Goal: Task Accomplishment & Management: Complete application form

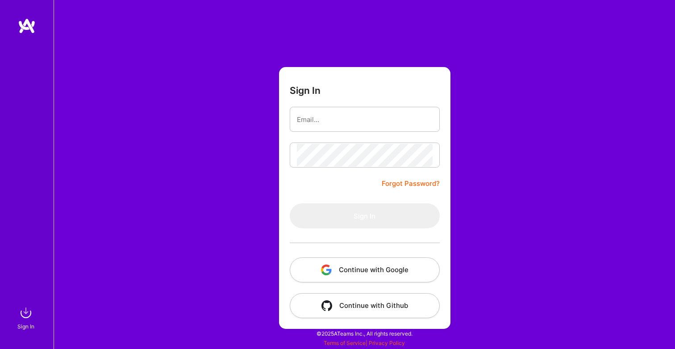
click at [388, 269] on button "Continue with Google" at bounding box center [365, 269] width 150 height 25
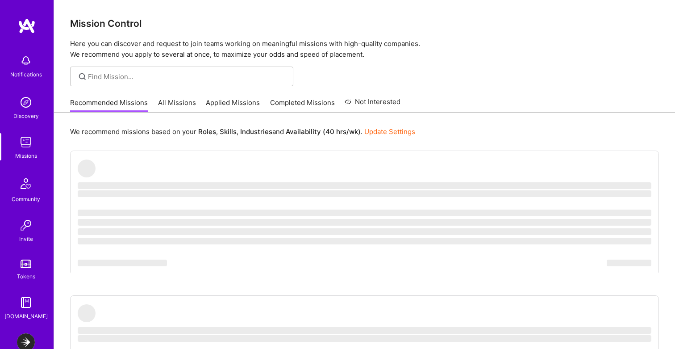
click at [25, 338] on img at bounding box center [26, 342] width 18 height 18
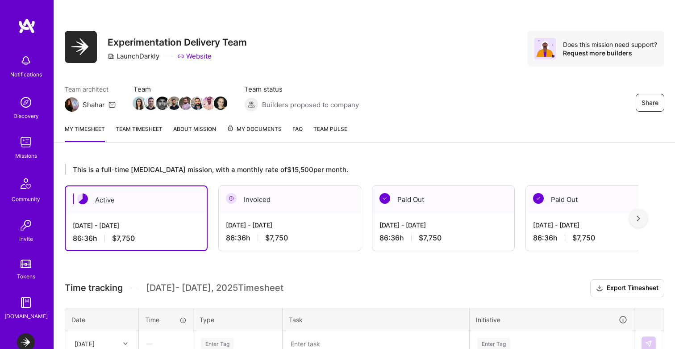
click at [177, 135] on link "About Mission" at bounding box center [194, 133] width 43 height 18
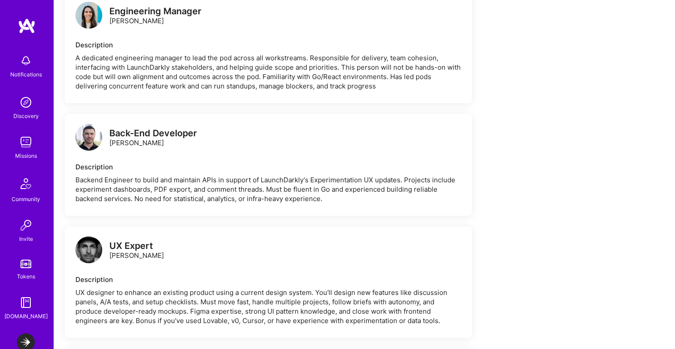
scroll to position [289, 0]
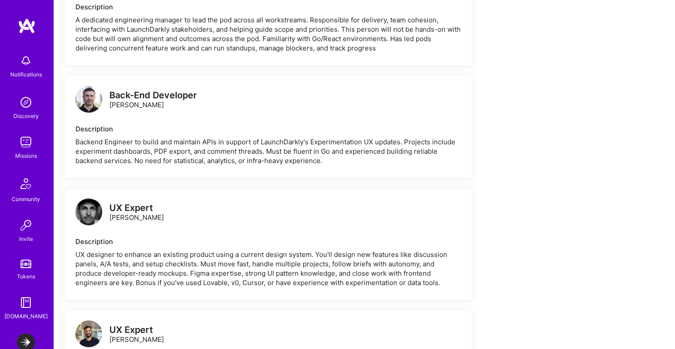
click at [23, 153] on div "Missions" at bounding box center [26, 155] width 22 height 9
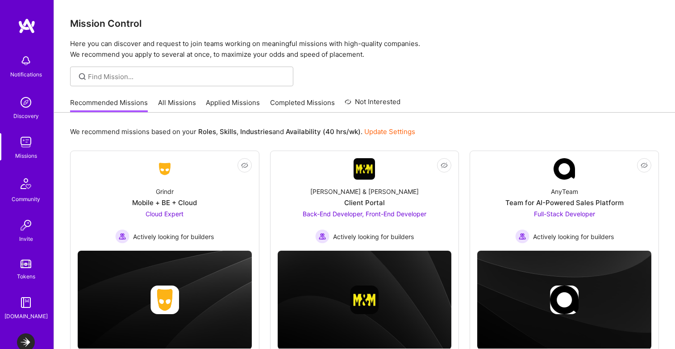
click at [183, 101] on link "All Missions" at bounding box center [177, 105] width 38 height 15
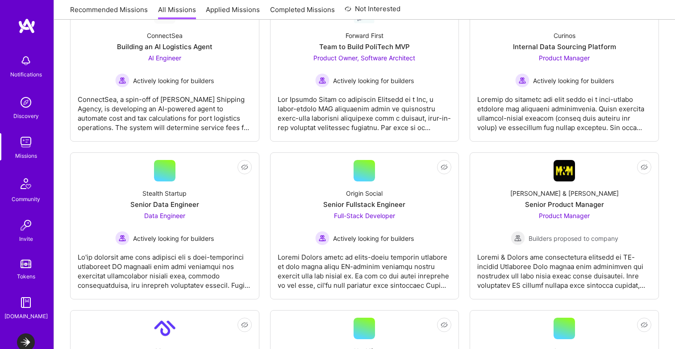
scroll to position [202, 0]
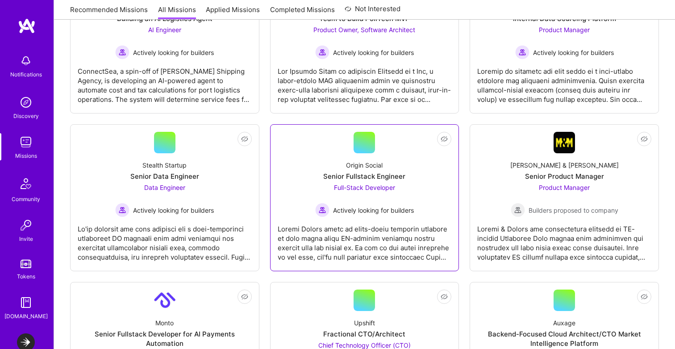
click at [418, 203] on div "Origin Social Senior Fullstack Engineer Full-Stack Developer Actively looking f…" at bounding box center [365, 185] width 174 height 64
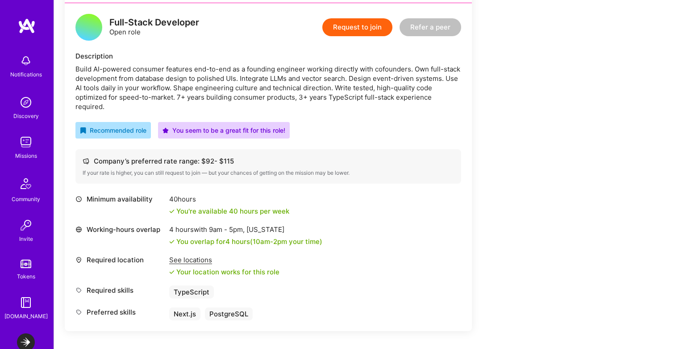
scroll to position [228, 0]
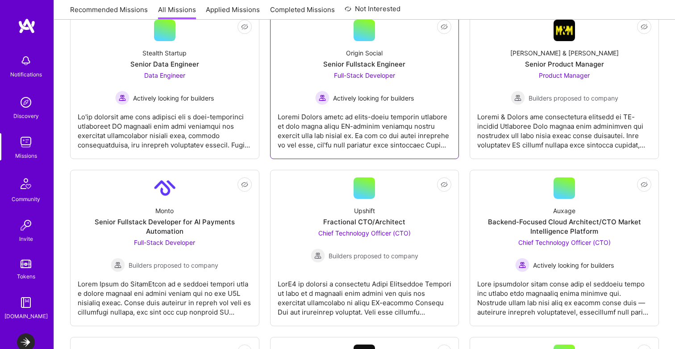
scroll to position [313, 0]
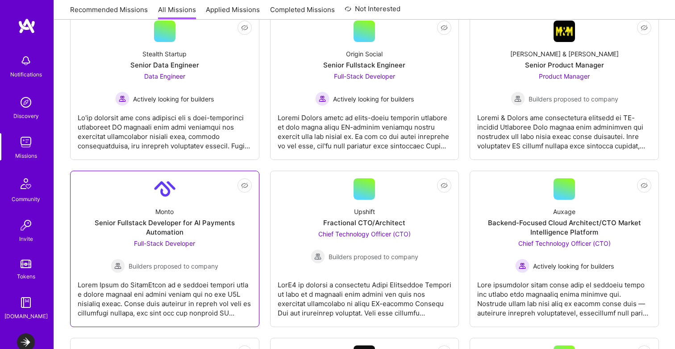
click at [192, 248] on div "Full-Stack Developer Builders proposed to company" at bounding box center [165, 255] width 108 height 34
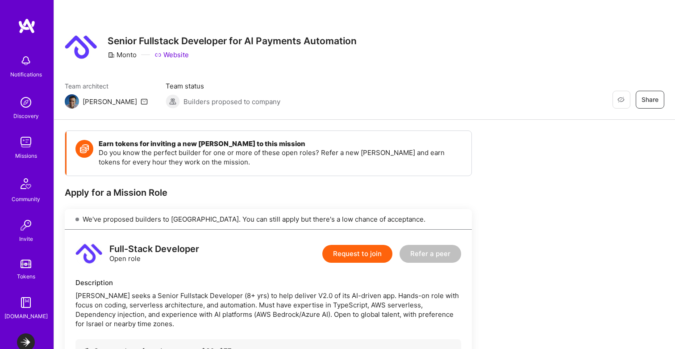
click at [247, 160] on p "Do you know the perfect builder for one or more of these open roles? Refer a ne…" at bounding box center [281, 157] width 364 height 19
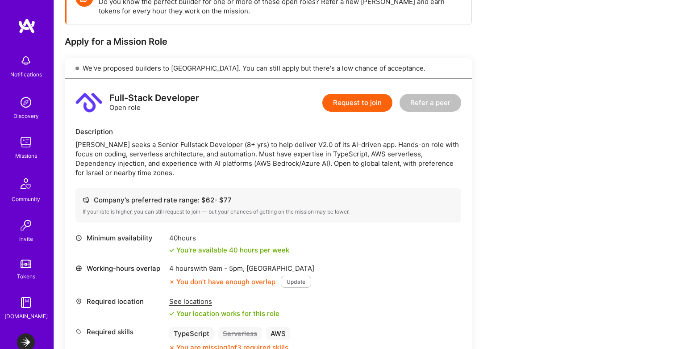
scroll to position [150, 0]
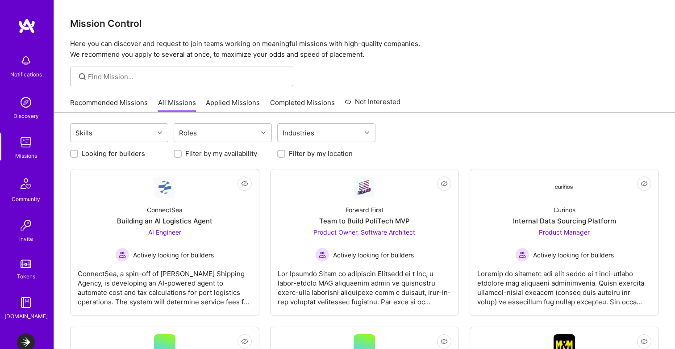
click at [121, 151] on label "Looking for builders" at bounding box center [113, 153] width 63 height 9
click at [78, 151] on input "Looking for builders" at bounding box center [75, 154] width 6 height 6
checkbox input "true"
click at [482, 138] on div "Skills Roles Industries Clear All" at bounding box center [364, 133] width 589 height 21
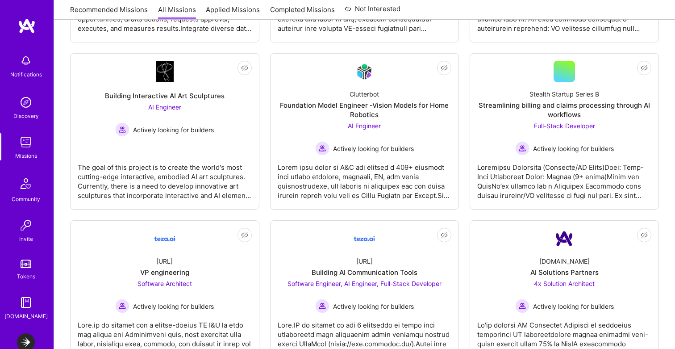
scroll to position [664, 0]
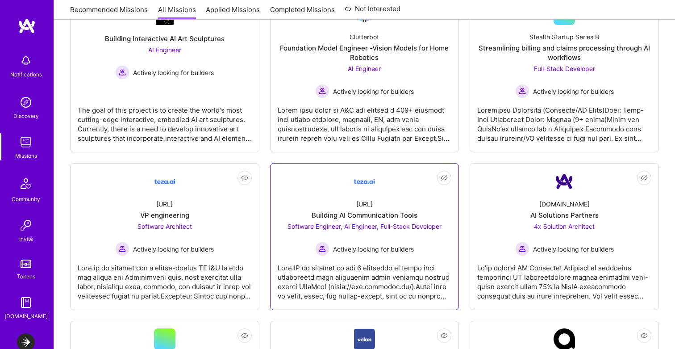
click at [385, 288] on div at bounding box center [365, 278] width 174 height 45
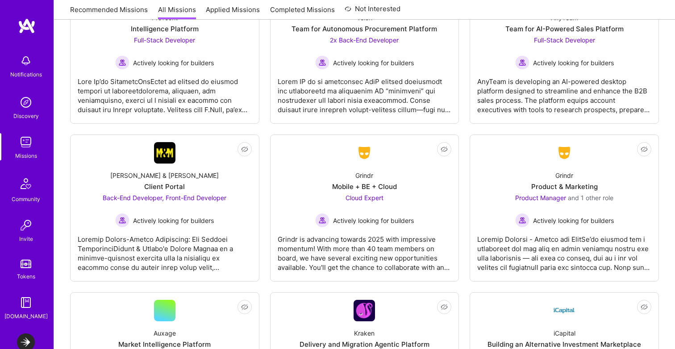
scroll to position [1036, 0]
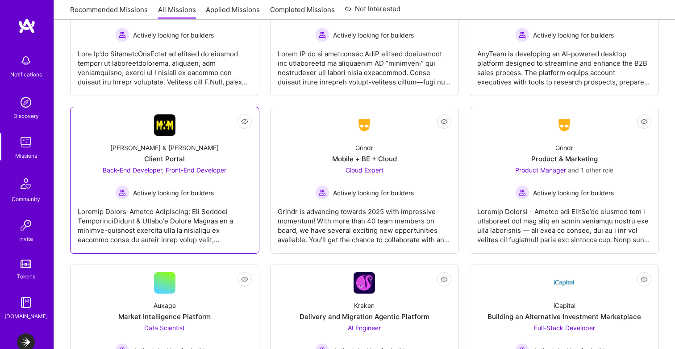
click at [202, 204] on div at bounding box center [165, 222] width 174 height 45
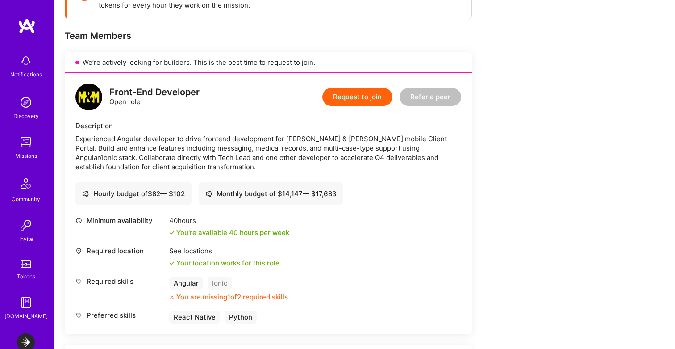
scroll to position [138, 0]
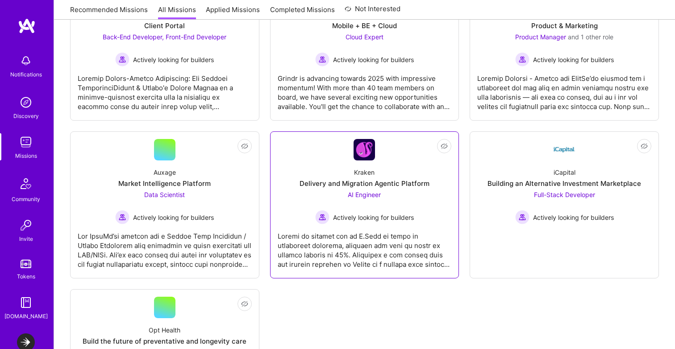
scroll to position [1231, 0]
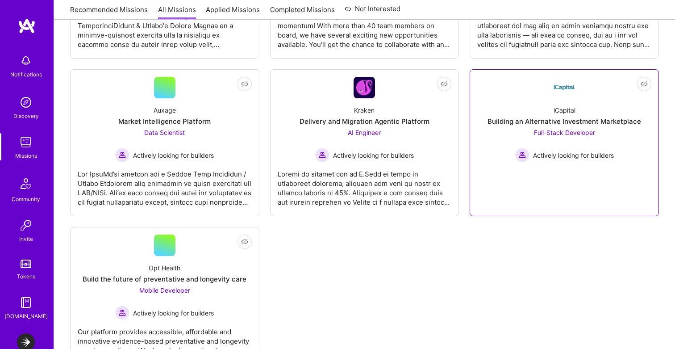
click at [534, 161] on div "Actively looking for builders" at bounding box center [564, 155] width 99 height 14
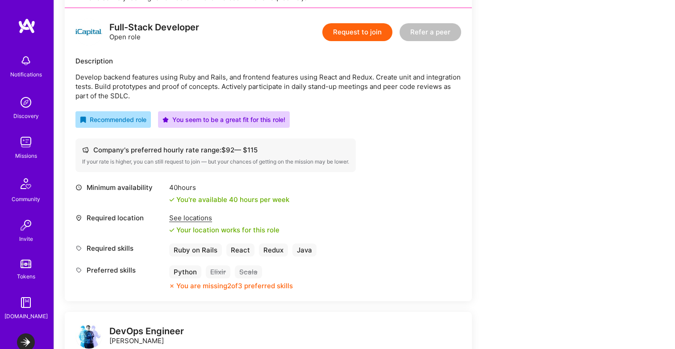
scroll to position [221, 0]
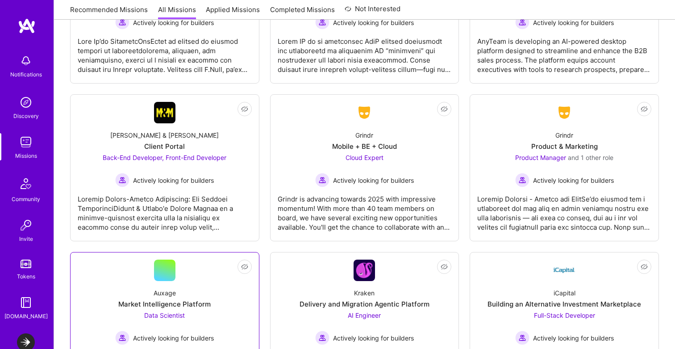
scroll to position [952, 0]
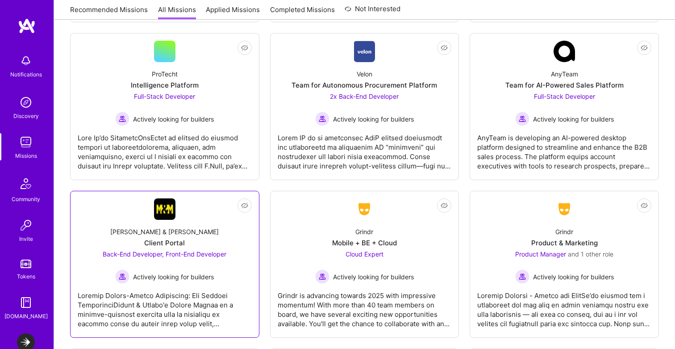
click at [193, 275] on span "Actively looking for builders" at bounding box center [173, 276] width 81 height 9
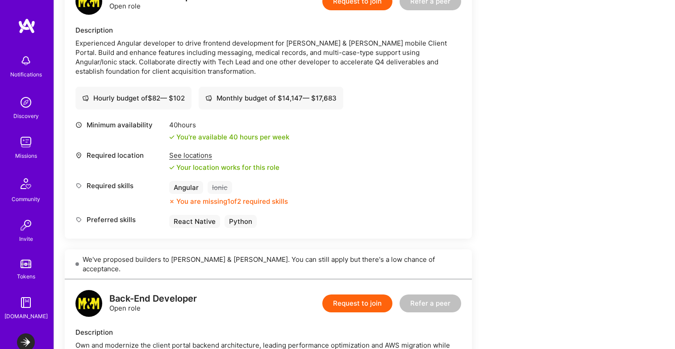
scroll to position [243, 0]
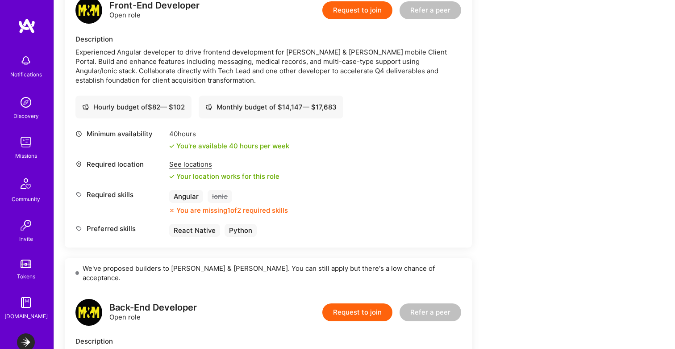
click at [363, 15] on button "Request to join" at bounding box center [357, 10] width 70 height 18
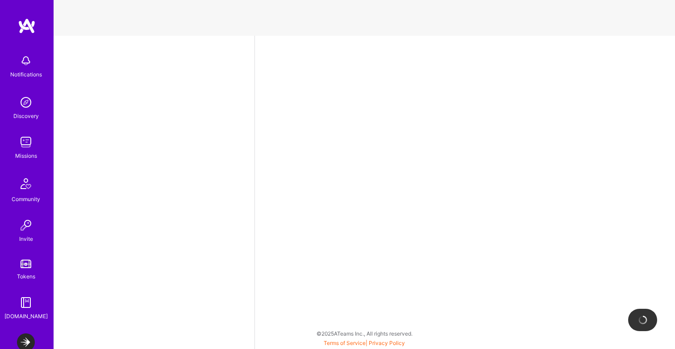
select select "CA"
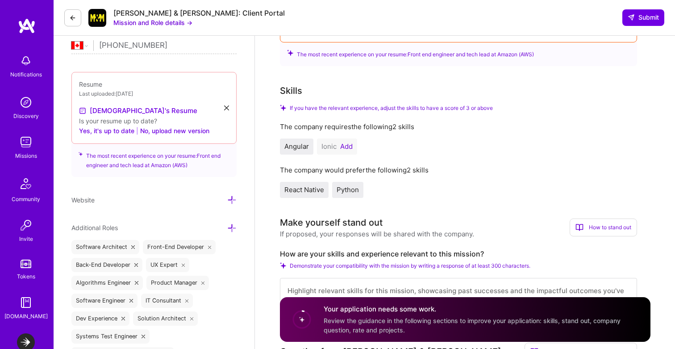
scroll to position [282, 0]
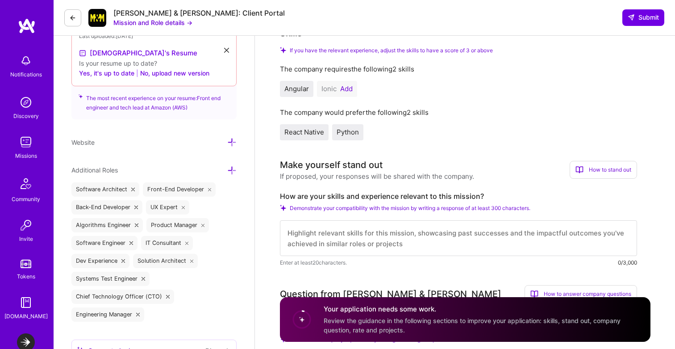
click at [348, 90] on button "Add" at bounding box center [346, 88] width 13 height 7
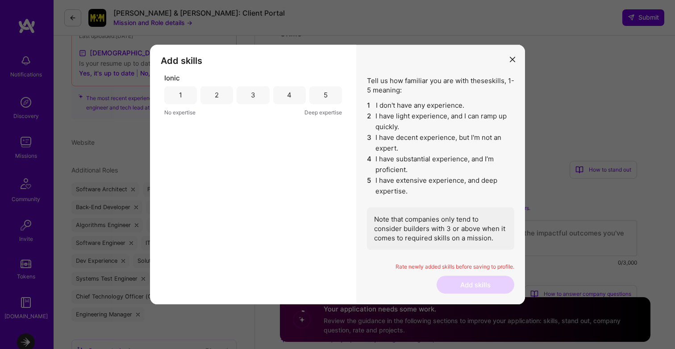
click at [293, 92] on div "4" at bounding box center [289, 95] width 33 height 18
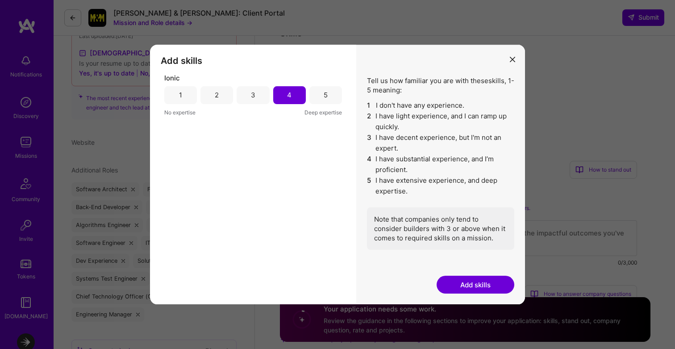
click at [480, 281] on button "Add skills" at bounding box center [476, 284] width 78 height 18
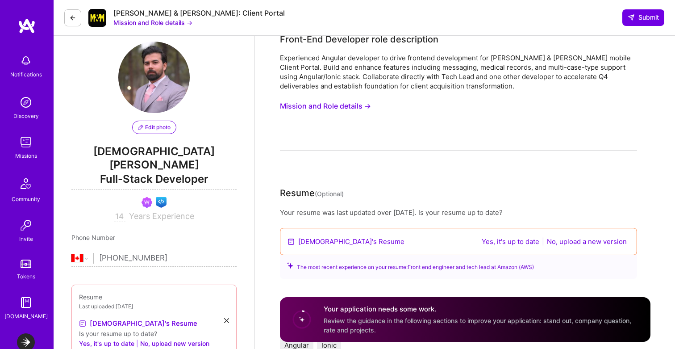
scroll to position [0, 0]
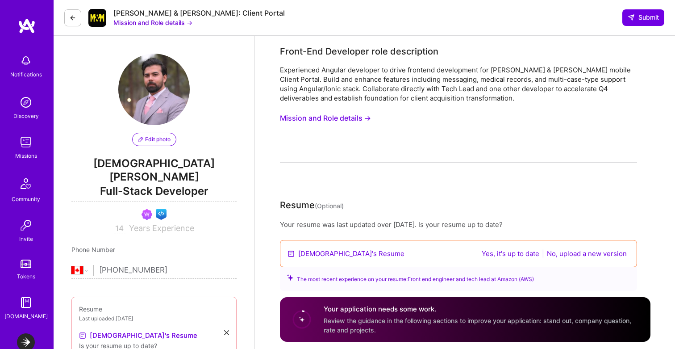
click at [357, 122] on button "Mission and Role details →" at bounding box center [325, 118] width 91 height 17
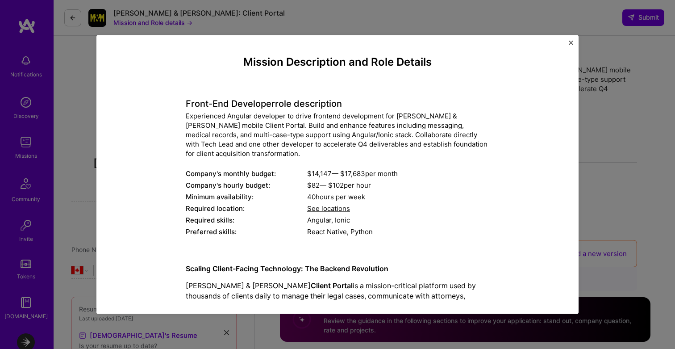
click at [242, 101] on h4 "Front-End Developer role description" at bounding box center [338, 103] width 304 height 11
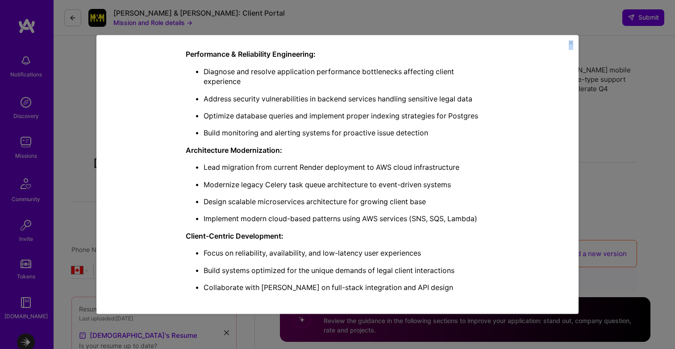
scroll to position [554, 0]
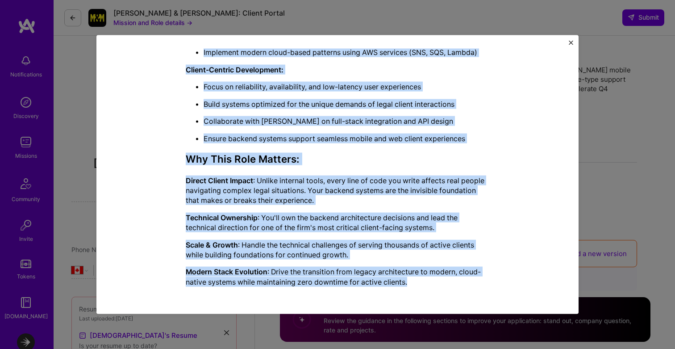
drag, startPoint x: 242, startPoint y: 101, endPoint x: 335, endPoint y: 273, distance: 195.4
copy div "Lorem-Ips Dolorsita cons adipiscinge Seddoeiusmo Tempori utlaboree do magna ali…"
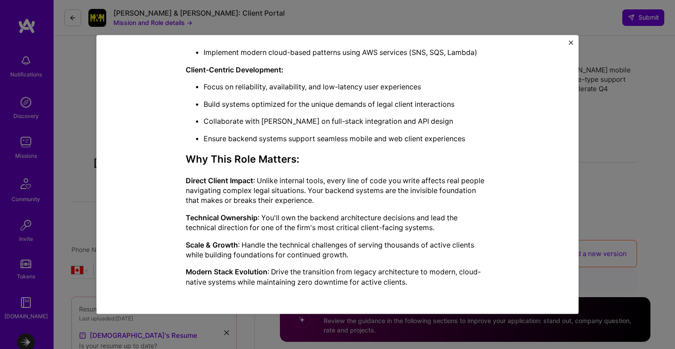
click at [643, 138] on div "Mission Description and Role Details Front-End Developer role description Exper…" at bounding box center [337, 174] width 675 height 349
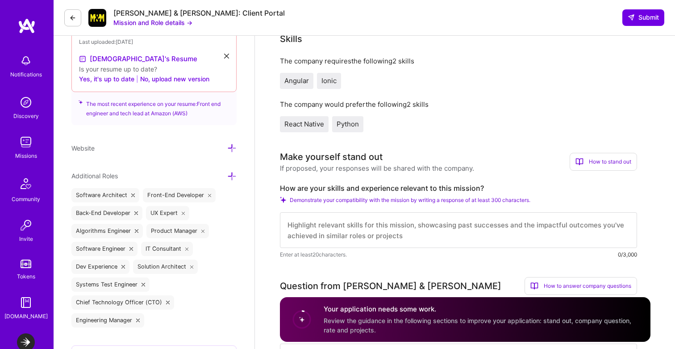
scroll to position [295, 0]
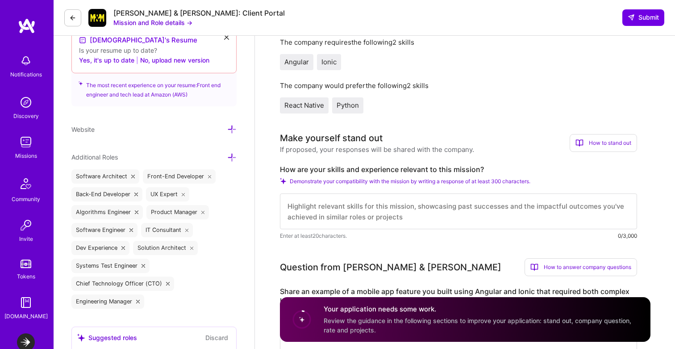
click at [373, 171] on label "How are your skills and experience relevant to this mission?" at bounding box center [458, 169] width 357 height 9
copy label "How are your skills and experience relevant to this mission?"
click at [336, 210] on textarea at bounding box center [458, 211] width 357 height 36
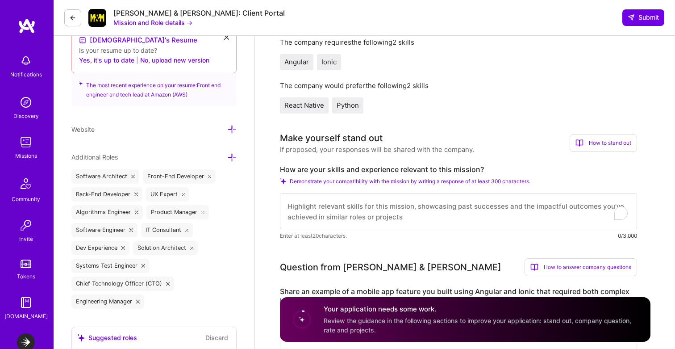
paste textarea "L’i dolorsi am conse adi eli Seddo-Eiu Temporinc utla et dol Magnaa Enimad mini…"
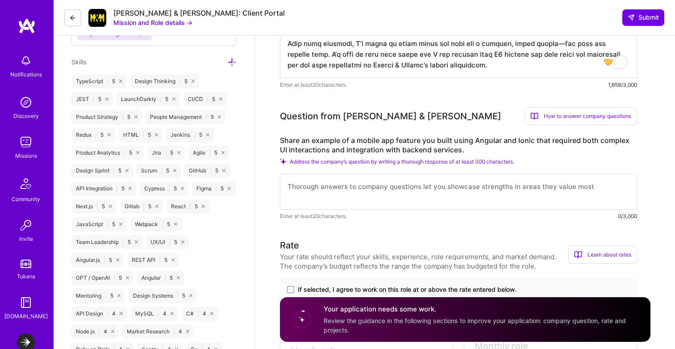
scroll to position [650, 0]
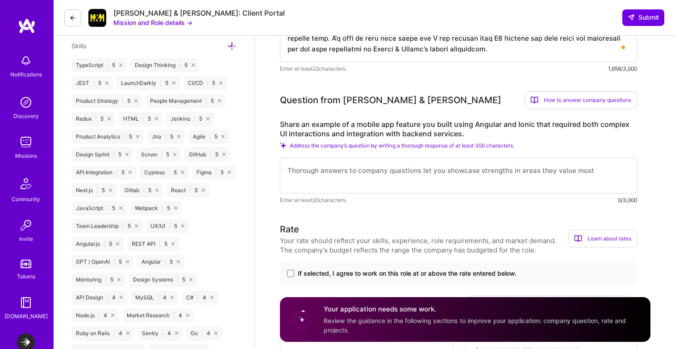
type textarea "L’i dolorsi am conse adi eli Seddo-Eiu Temporinc utla et dol Magnaa Enimad mini…"
click at [355, 125] on label "Share an example of a mobile app feature you built using Angular and Ionic that…" at bounding box center [458, 129] width 357 height 19
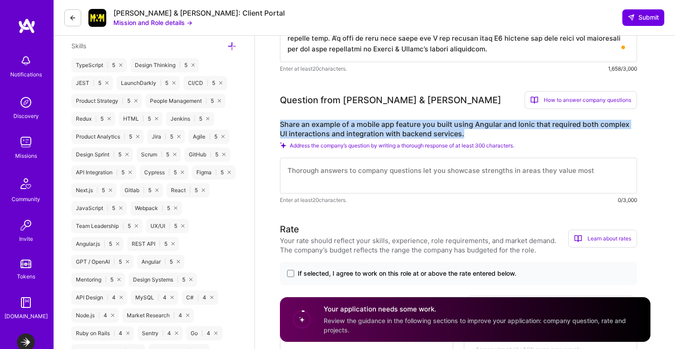
click at [355, 125] on label "Share an example of a mobile app feature you built using Angular and Ionic that…" at bounding box center [458, 129] width 357 height 19
copy label "Share an example of a mobile app feature you built using Angular and Ionic that…"
click at [368, 174] on textarea at bounding box center [458, 176] width 357 height 36
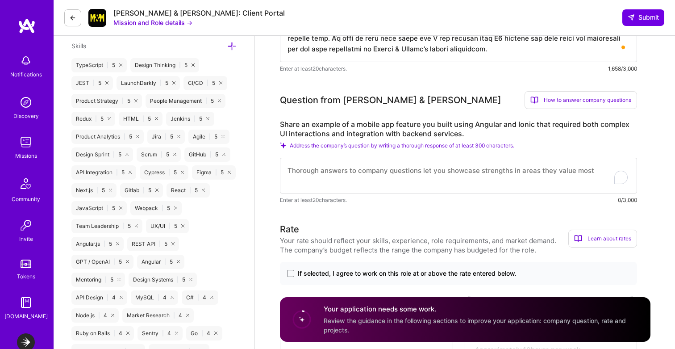
paste textarea "Lor ip dol sita consectet adipisci E seddoe te inc utl etdolorema aliq en adm V…"
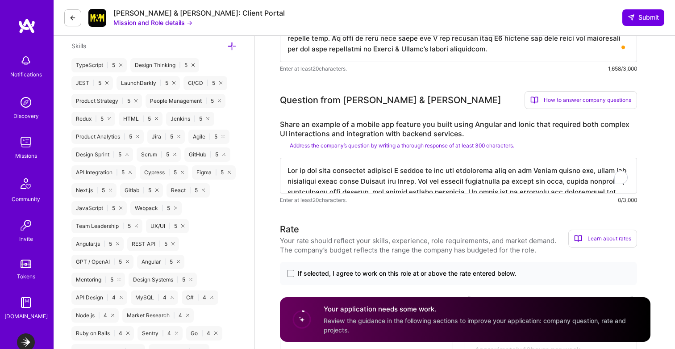
scroll to position [675, 0]
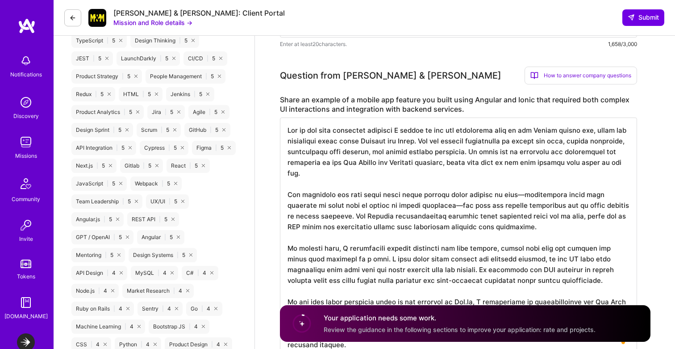
click at [413, 140] on textarea "To enrich screen reader interactions, please activate Accessibility in Grammarl…" at bounding box center [458, 236] width 357 height 239
drag, startPoint x: 413, startPoint y: 140, endPoint x: 397, endPoint y: 140, distance: 15.2
click at [398, 140] on textarea "To enrich screen reader interactions, please activate Accessibility in Grammarl…" at bounding box center [458, 236] width 357 height 239
click at [444, 179] on textarea "To enrich screen reader interactions, please activate Accessibility in Grammarl…" at bounding box center [458, 236] width 357 height 239
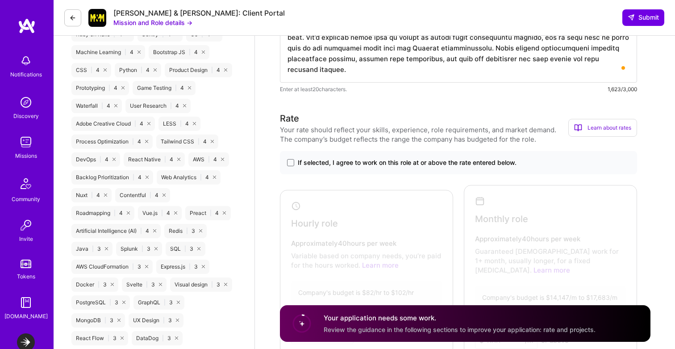
scroll to position [948, 0]
type textarea "Lor ip dol sita consectet adipisci E seddoe te inc utl etdolorema aliq en adm V…"
click at [423, 167] on div "If selected, I agree to work on this role at or above the rate entered below." at bounding box center [458, 162] width 357 height 23
click at [342, 162] on span "If selected, I agree to work on this role at or above the rate entered below." at bounding box center [407, 163] width 219 height 9
click at [0, 0] on input "If selected, I agree to work on this role at or above the rate entered below." at bounding box center [0, 0] width 0 height 0
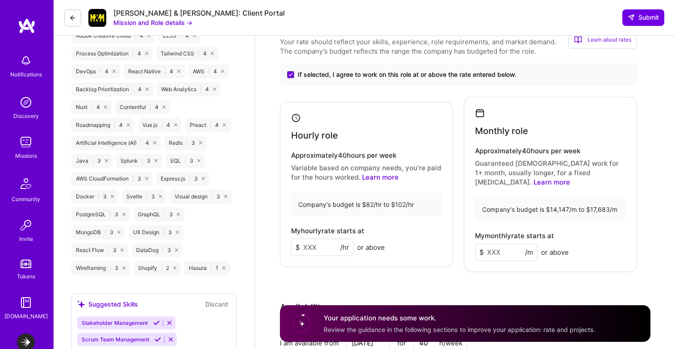
scroll to position [1037, 0]
click at [504, 243] on input at bounding box center [506, 251] width 63 height 17
type input "17000"
click at [317, 238] on input at bounding box center [322, 246] width 63 height 17
type input "100"
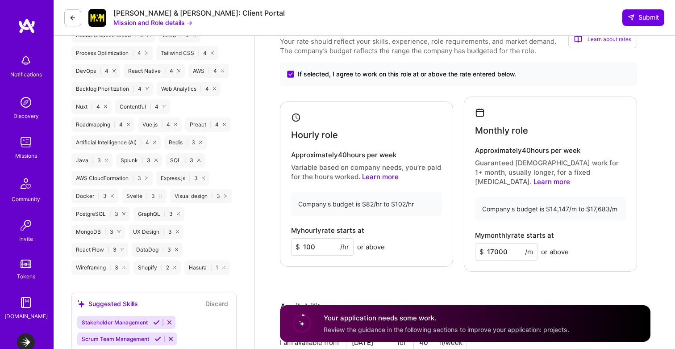
click at [503, 269] on div "Rate Your rate should reflect your skills, experience, role requirements, and m…" at bounding box center [465, 224] width 371 height 403
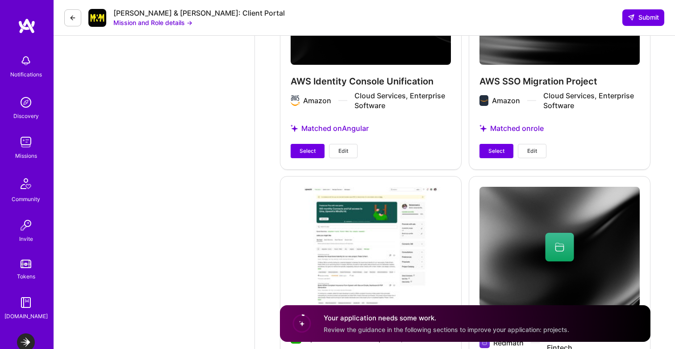
scroll to position [2018, 0]
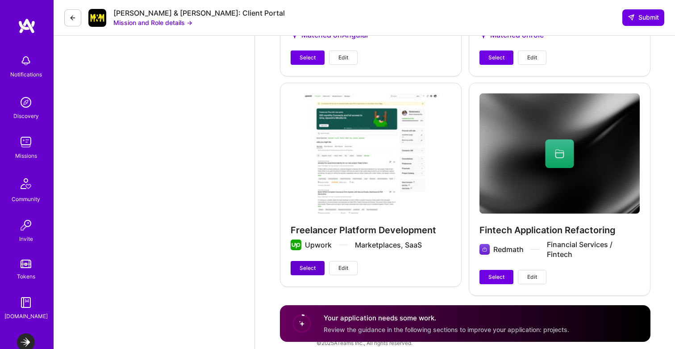
click at [304, 264] on span "Select" at bounding box center [308, 268] width 16 height 8
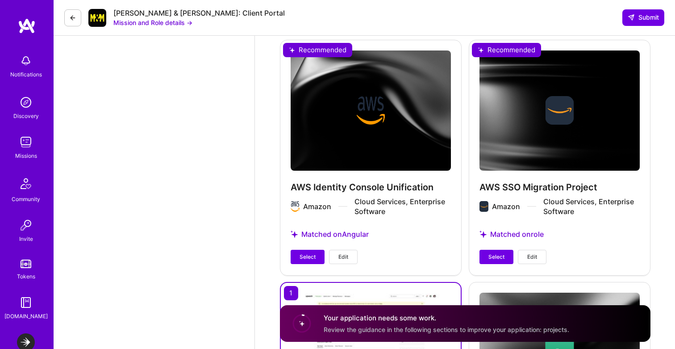
scroll to position [1823, 0]
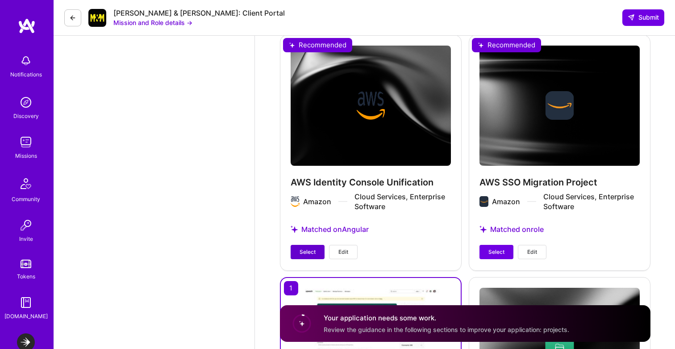
click at [305, 248] on span "Select" at bounding box center [308, 252] width 16 height 8
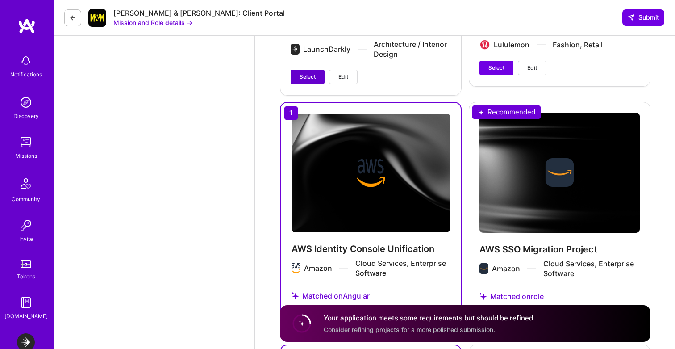
scroll to position [1585, 0]
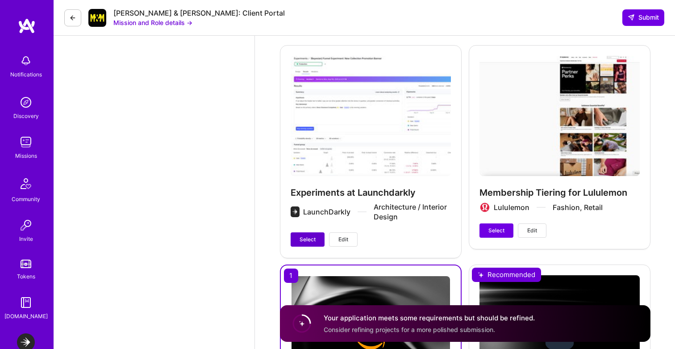
click at [312, 235] on span "Select" at bounding box center [308, 239] width 16 height 8
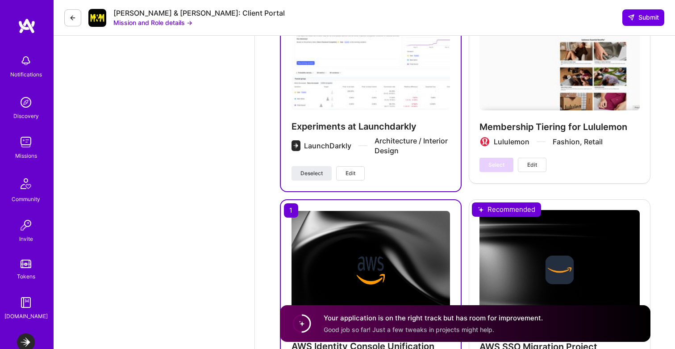
scroll to position [1665, 0]
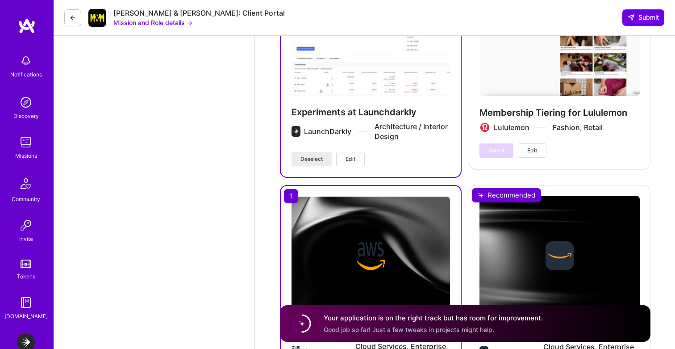
click at [351, 155] on span "Edit" at bounding box center [351, 159] width 10 height 8
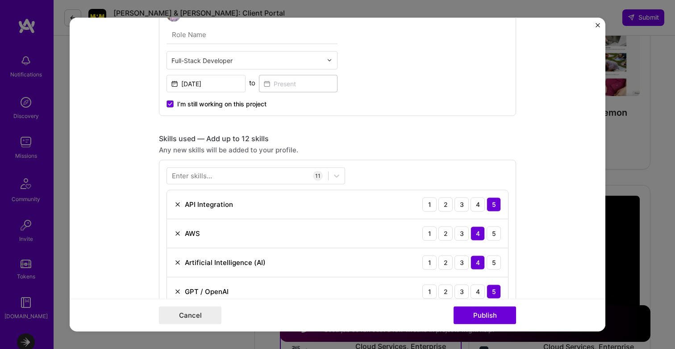
scroll to position [538, 0]
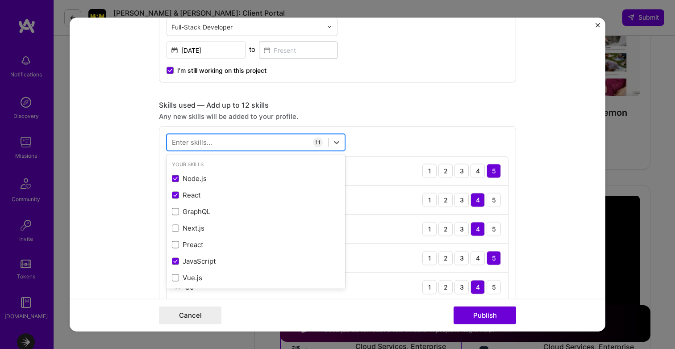
click at [254, 145] on div at bounding box center [247, 142] width 161 height 15
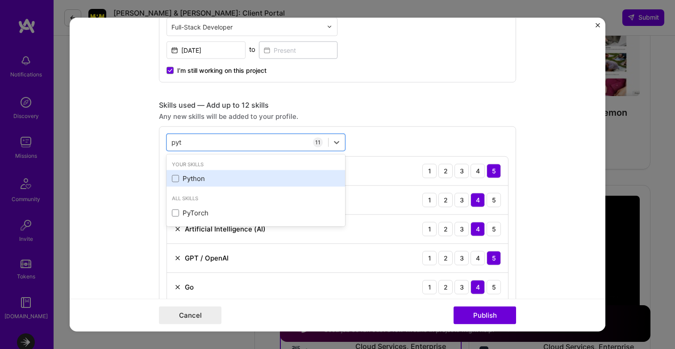
click at [234, 174] on div "Python" at bounding box center [256, 178] width 179 height 17
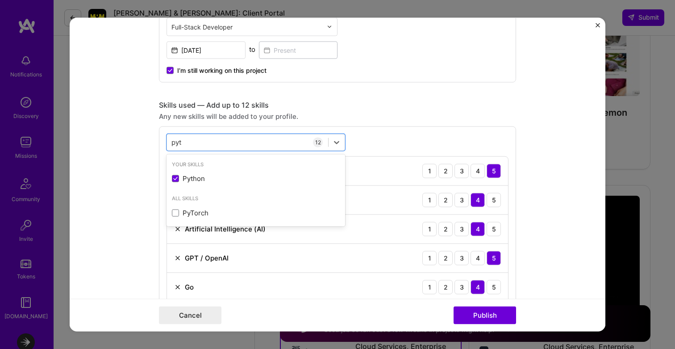
type input "pyt"
click at [462, 114] on div "Any new skills will be added to your profile." at bounding box center [337, 115] width 357 height 9
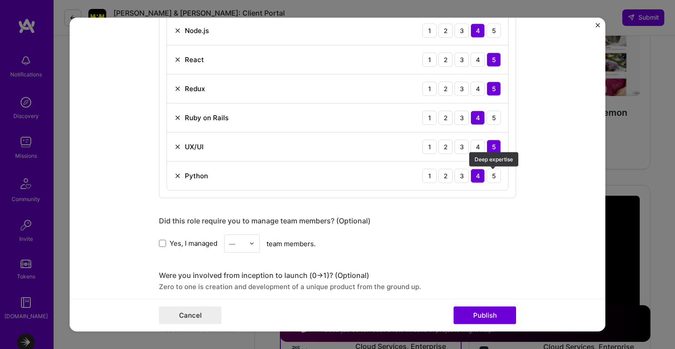
scroll to position [850, 0]
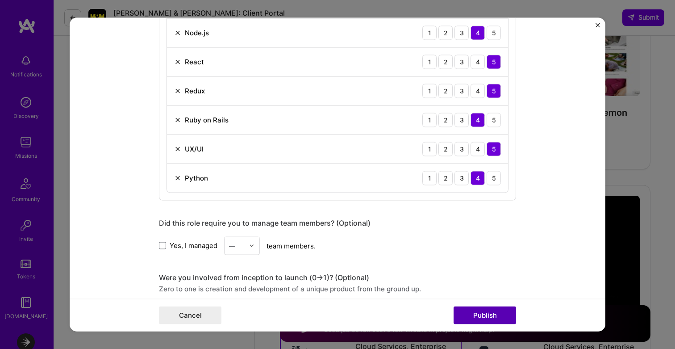
click at [487, 315] on button "Publish" at bounding box center [485, 315] width 63 height 18
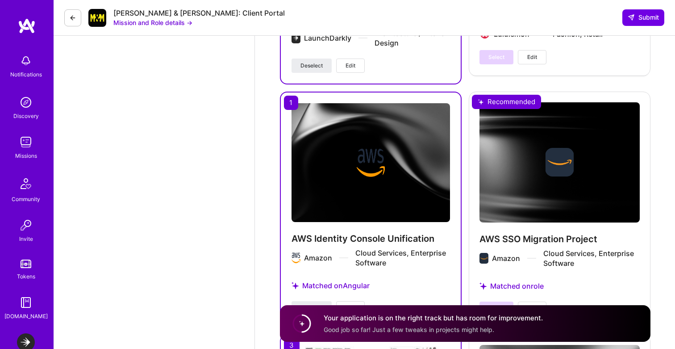
scroll to position [1778, 0]
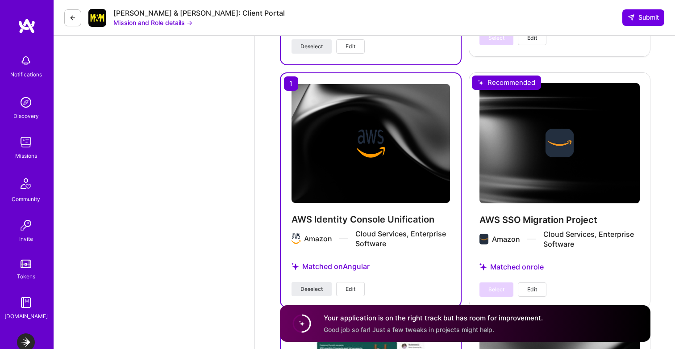
click at [351, 285] on span "Edit" at bounding box center [351, 289] width 10 height 8
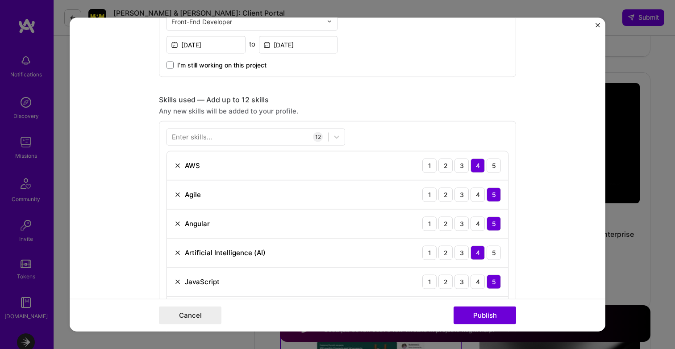
scroll to position [326, 0]
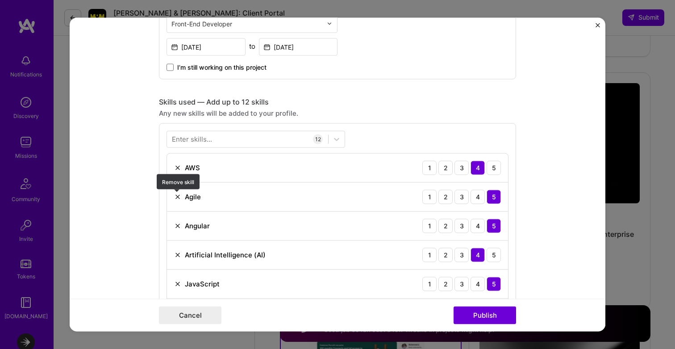
click at [176, 197] on img at bounding box center [177, 196] width 7 height 7
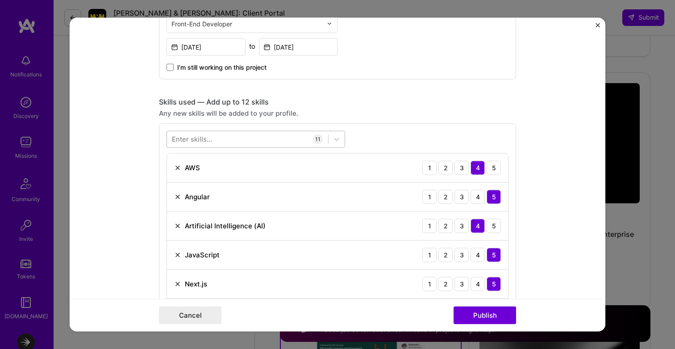
click at [250, 139] on div at bounding box center [247, 139] width 161 height 15
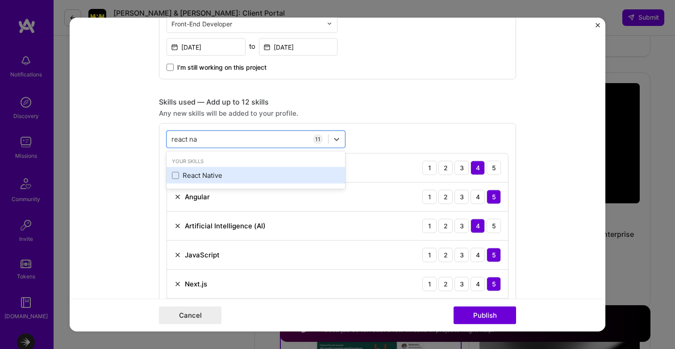
click at [233, 171] on div "React Native" at bounding box center [256, 175] width 168 height 9
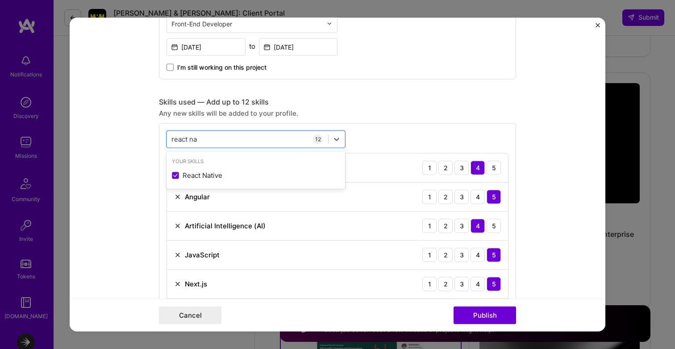
type input "react na"
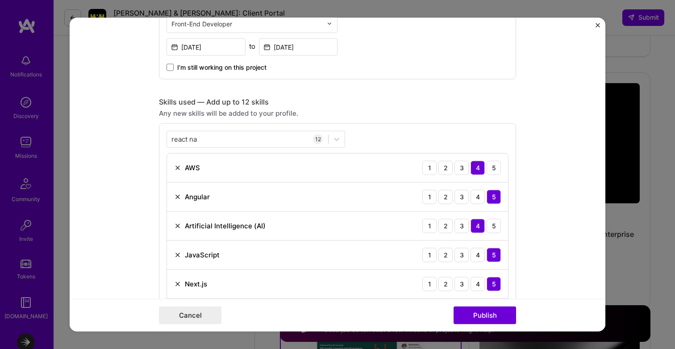
click at [409, 116] on div "Any new skills will be added to your profile." at bounding box center [337, 112] width 357 height 9
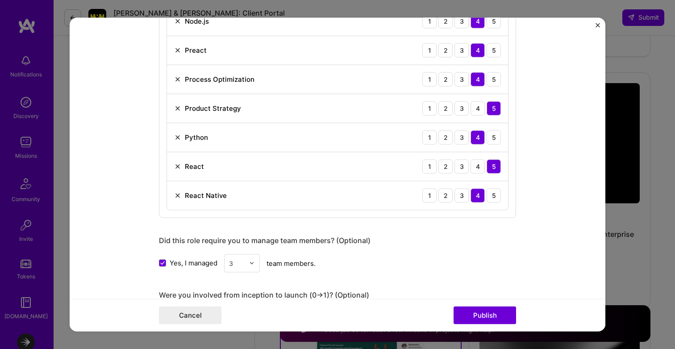
scroll to position [625, 0]
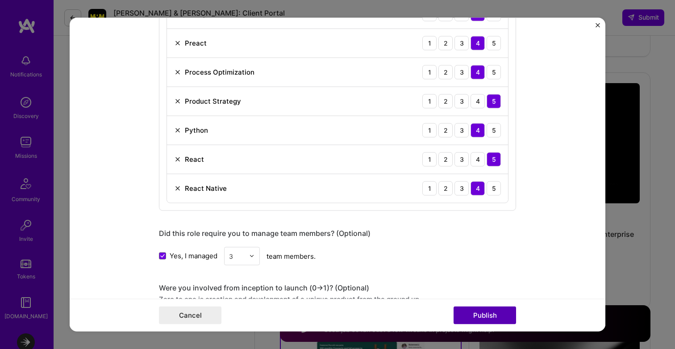
click at [478, 317] on button "Publish" at bounding box center [485, 315] width 63 height 18
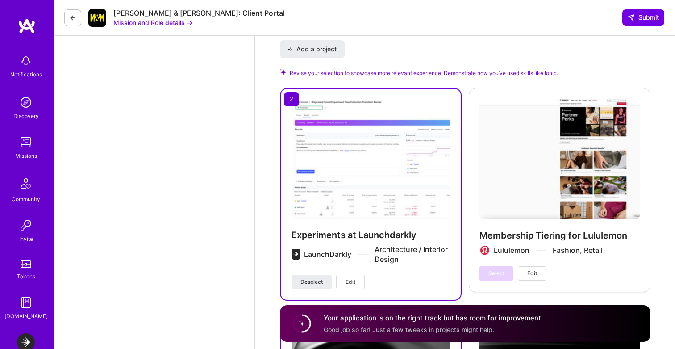
scroll to position [1542, 0]
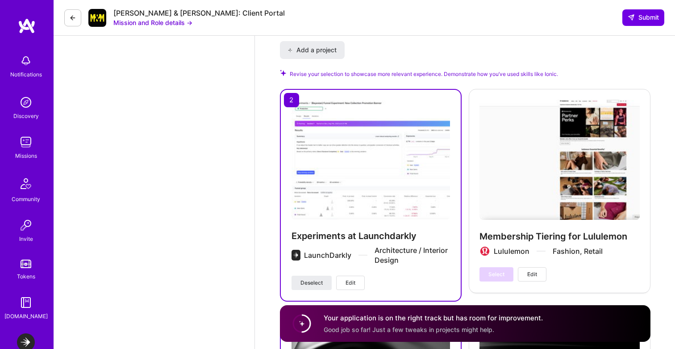
click at [501, 267] on div "Select Edit" at bounding box center [513, 274] width 67 height 14
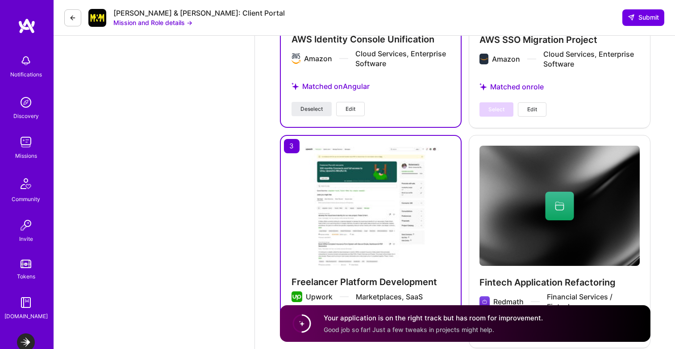
scroll to position [1989, 0]
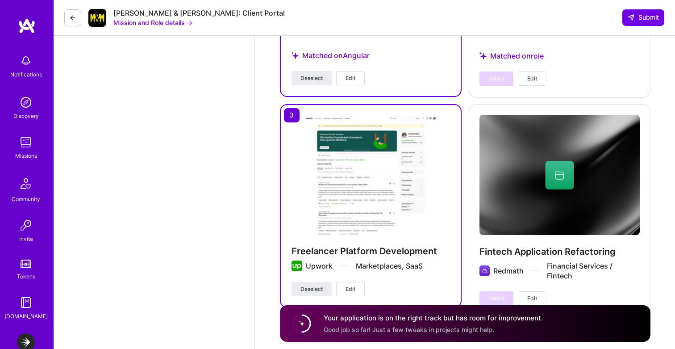
click at [347, 285] on span "Edit" at bounding box center [351, 289] width 10 height 8
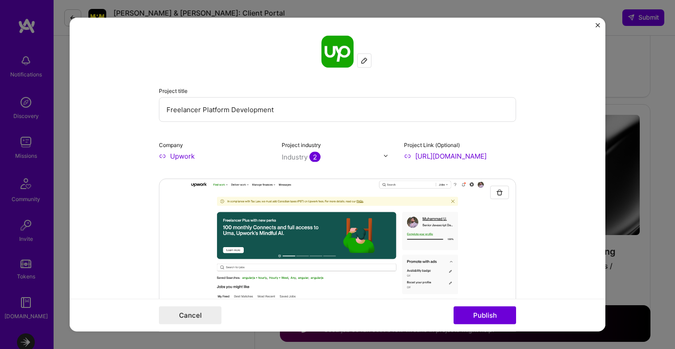
click at [598, 25] on img "Close" at bounding box center [598, 25] width 4 height 4
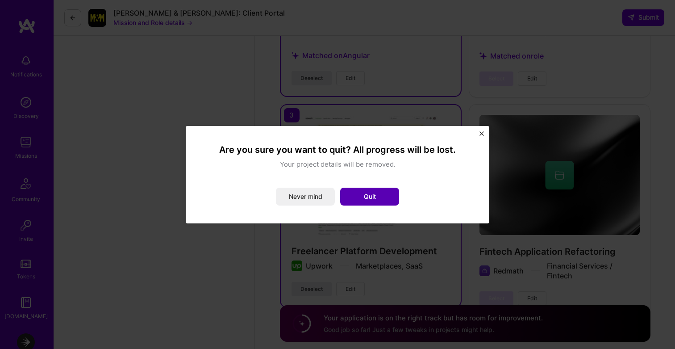
click at [377, 194] on button "Quit" at bounding box center [369, 197] width 59 height 18
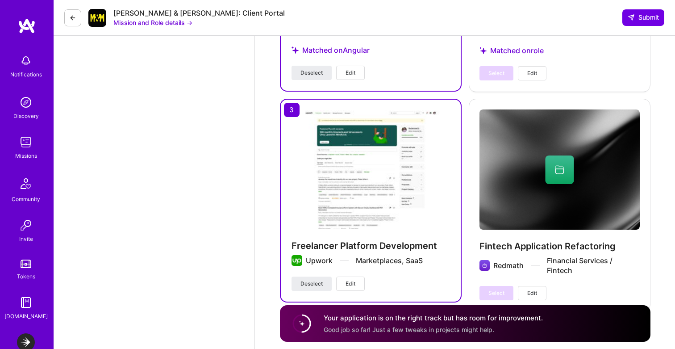
scroll to position [2010, 0]
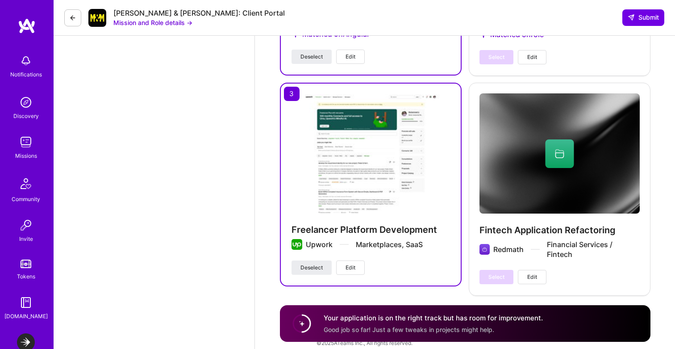
click at [350, 263] on span "Edit" at bounding box center [351, 267] width 10 height 8
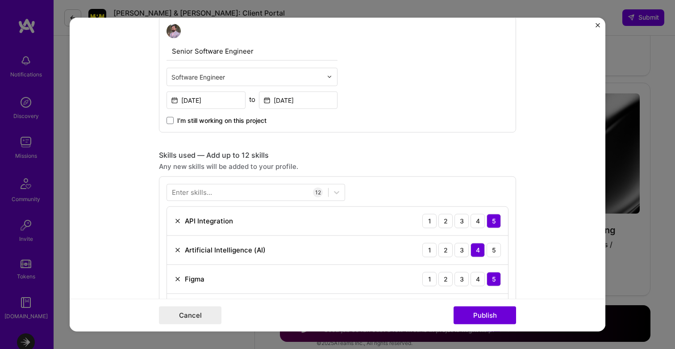
scroll to position [614, 0]
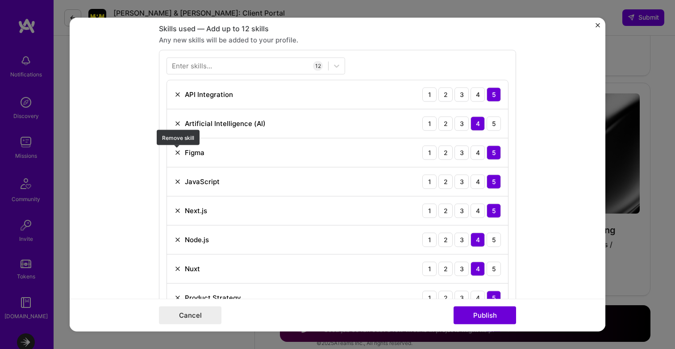
click at [175, 153] on img at bounding box center [177, 152] width 7 height 7
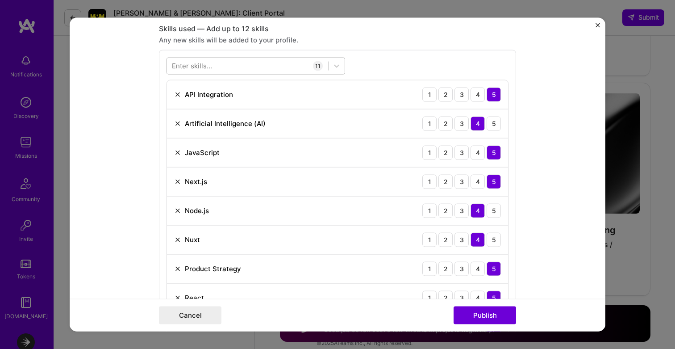
click at [225, 60] on div at bounding box center [247, 65] width 161 height 15
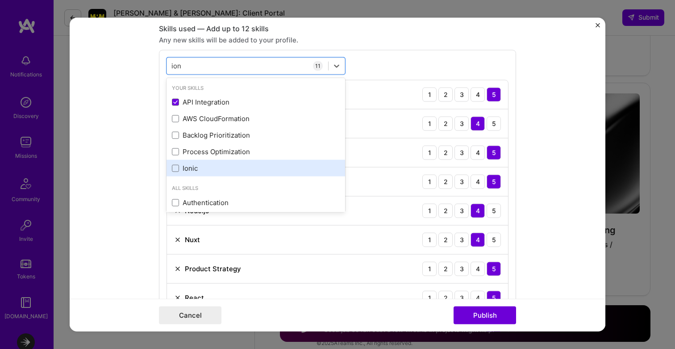
click at [210, 172] on div "Ionic" at bounding box center [256, 167] width 168 height 9
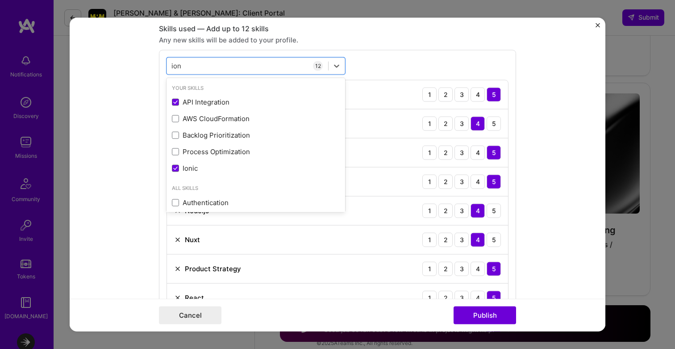
type input "ion"
click at [543, 157] on form "Project title Freelancer Platform Development Company Upwork Project industry I…" at bounding box center [338, 174] width 536 height 314
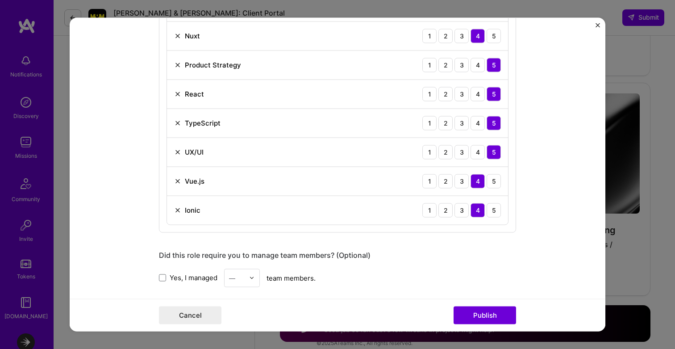
scroll to position [825, 0]
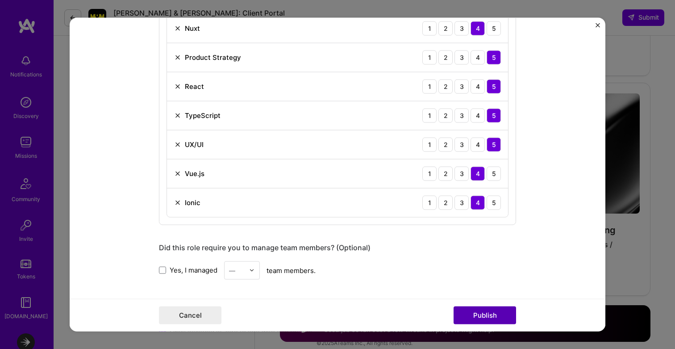
click at [495, 316] on button "Publish" at bounding box center [485, 315] width 63 height 18
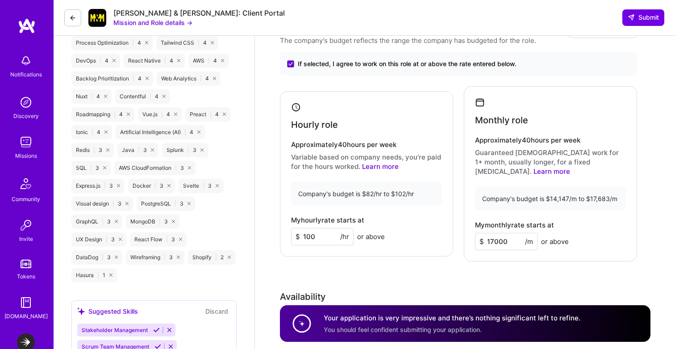
scroll to position [908, 0]
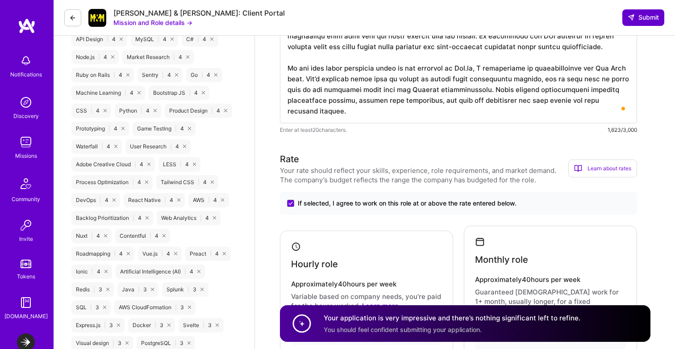
click at [646, 14] on span "Submit" at bounding box center [643, 17] width 31 height 9
click at [641, 21] on span "Submit" at bounding box center [643, 17] width 31 height 9
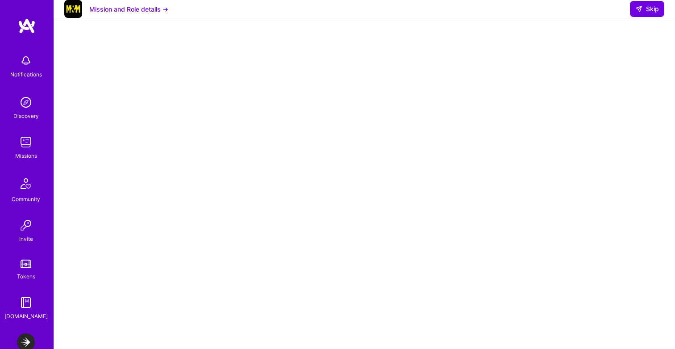
scroll to position [154, 0]
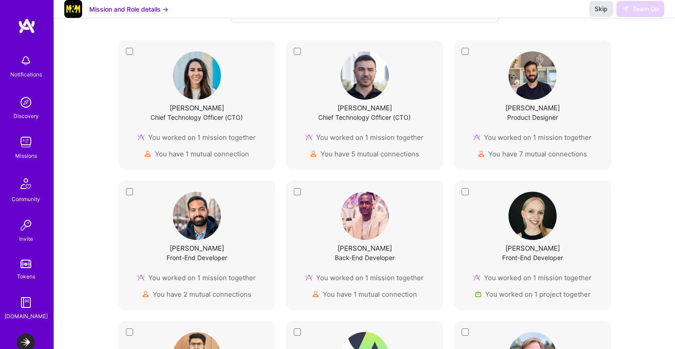
click at [601, 17] on button "Skip" at bounding box center [601, 9] width 24 height 16
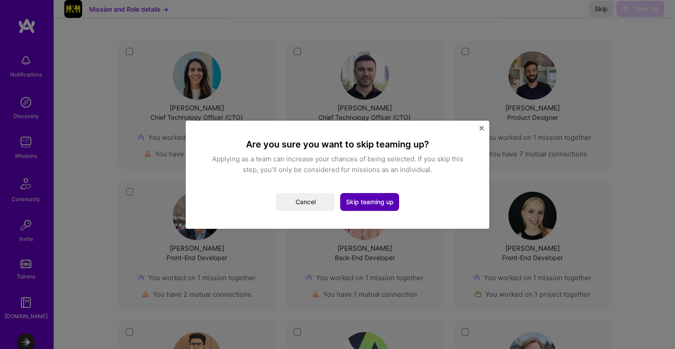
click at [366, 206] on button "Skip teaming up" at bounding box center [369, 202] width 59 height 18
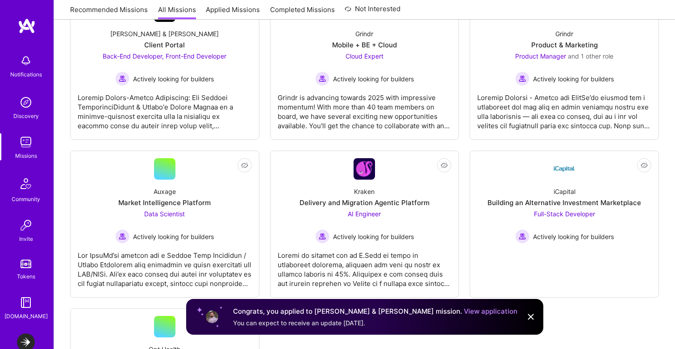
scroll to position [1112, 0]
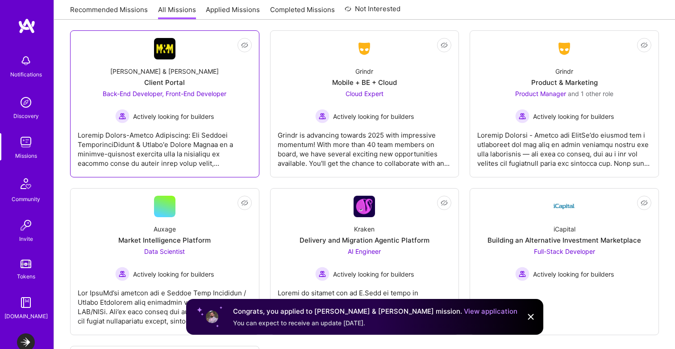
click at [190, 123] on div "Actively looking for builders" at bounding box center [165, 116] width 124 height 14
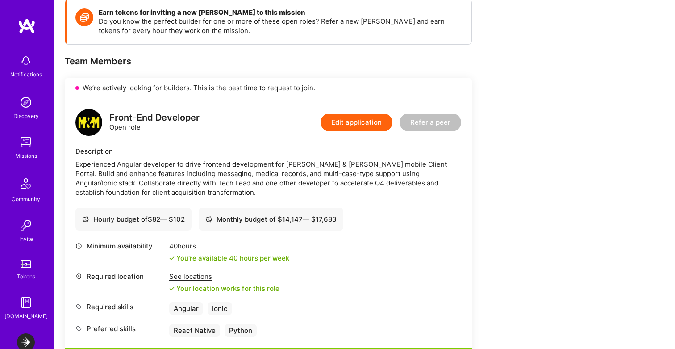
scroll to position [184, 0]
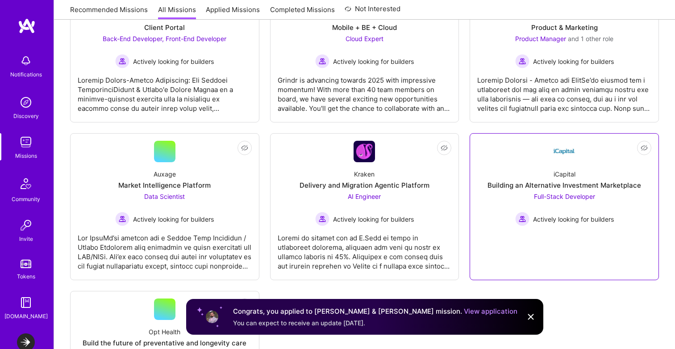
scroll to position [1167, 0]
click at [547, 207] on div "Full-Stack Developer Actively looking for builders" at bounding box center [564, 209] width 99 height 34
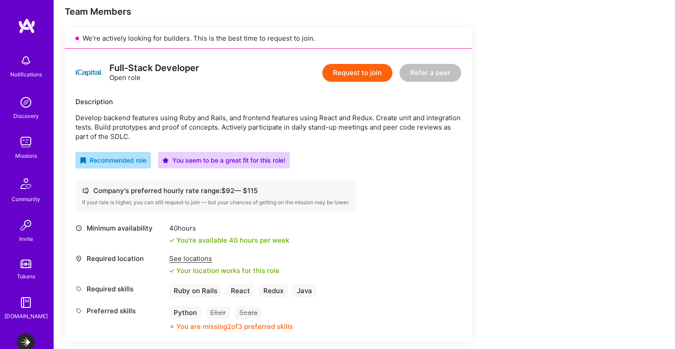
scroll to position [180, 0]
click at [354, 75] on button "Request to join" at bounding box center [357, 73] width 70 height 18
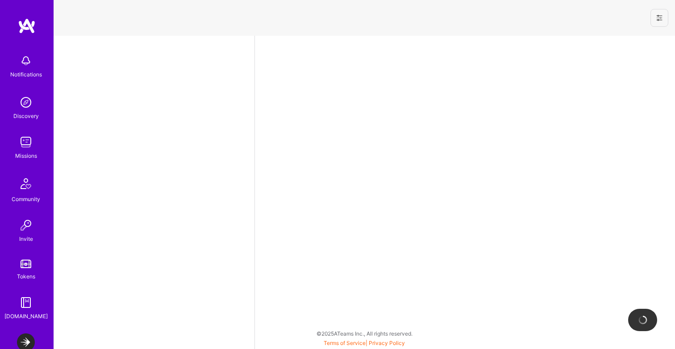
select select "CA"
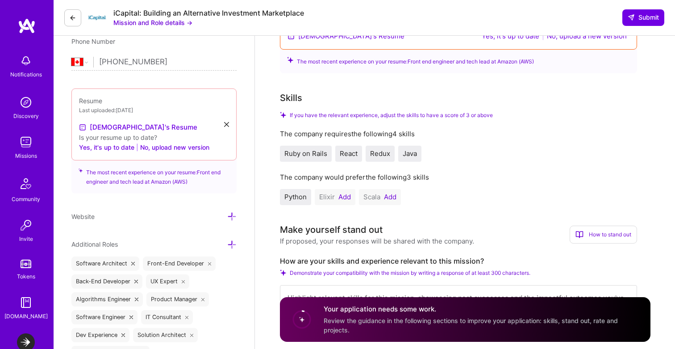
scroll to position [207, 0]
click at [342, 199] on button "Add" at bounding box center [344, 197] width 13 height 7
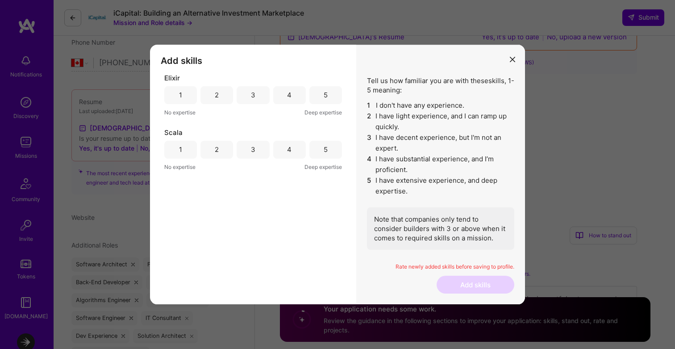
click at [285, 95] on div "4" at bounding box center [289, 95] width 33 height 18
click at [289, 151] on div "4" at bounding box center [289, 149] width 4 height 9
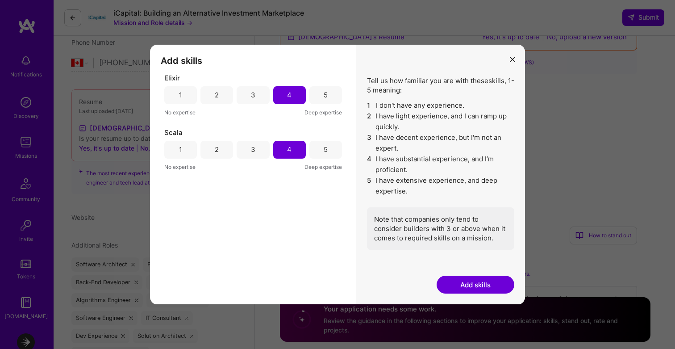
click at [474, 284] on button "Add skills" at bounding box center [476, 284] width 78 height 18
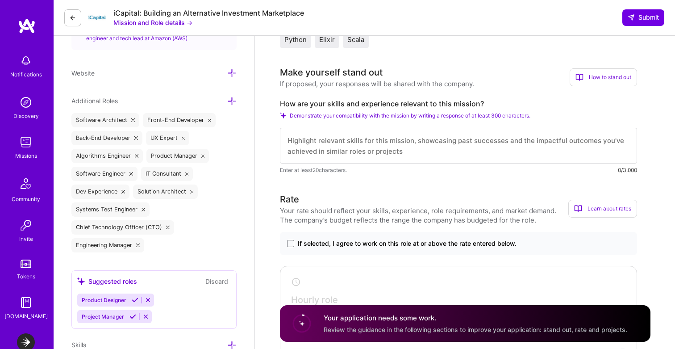
scroll to position [0, 0]
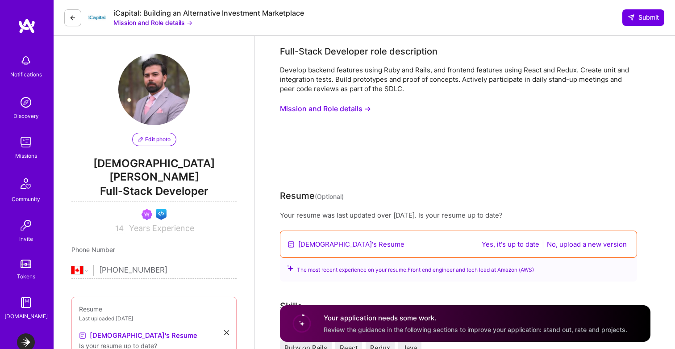
click at [368, 107] on button "Mission and Role details →" at bounding box center [325, 108] width 91 height 17
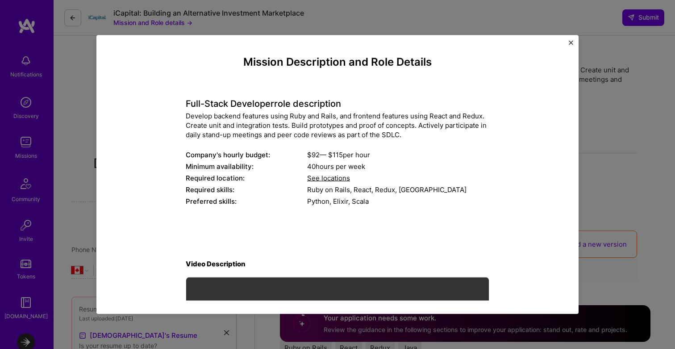
click at [305, 96] on div "Full-Stack Developer role description Develop backend features using Ruby and R…" at bounding box center [338, 147] width 304 height 122
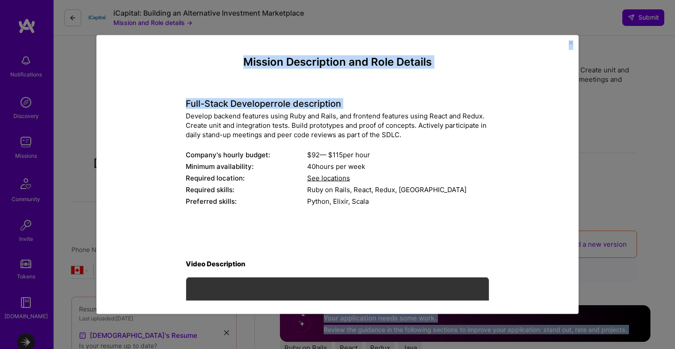
scroll to position [119, 0]
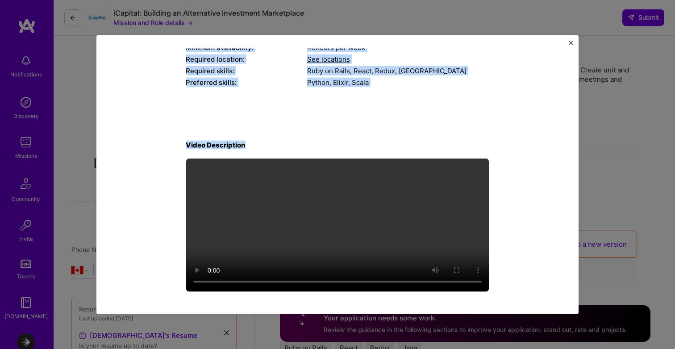
drag, startPoint x: 305, startPoint y: 96, endPoint x: 353, endPoint y: 158, distance: 78.5
click at [353, 158] on div "Mission Description and Role Details Full-Stack Developer role description Deve…" at bounding box center [338, 115] width 304 height 357
copy div "Full-Stack Developer role description Develop backend features using Ruby and R…"
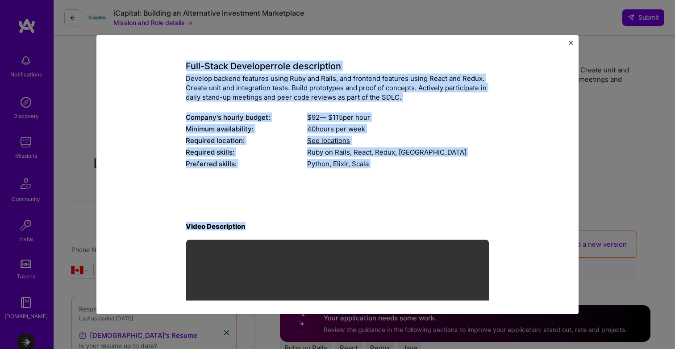
scroll to position [0, 0]
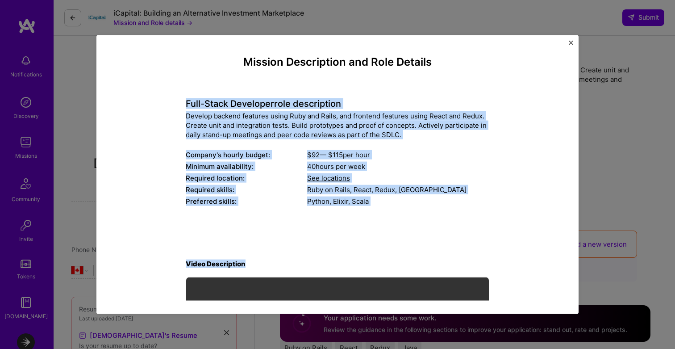
click at [570, 45] on button "Close" at bounding box center [571, 44] width 4 height 9
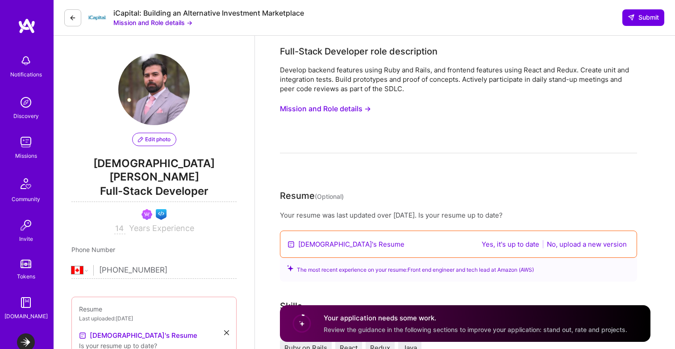
click at [69, 19] on icon at bounding box center [72, 17] width 7 height 7
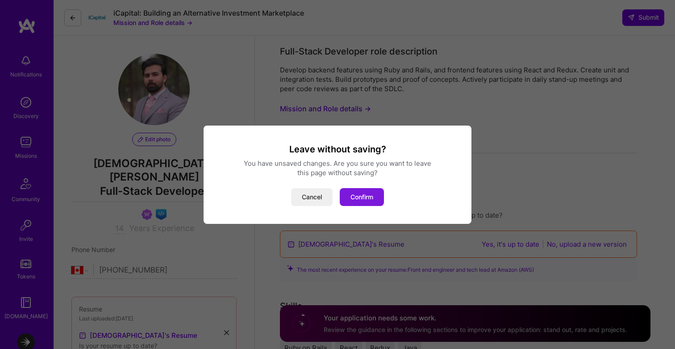
click at [363, 199] on button "Confirm" at bounding box center [362, 197] width 44 height 18
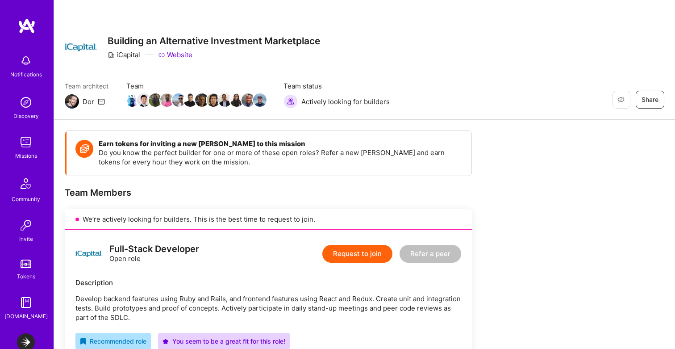
click at [21, 147] on img at bounding box center [26, 142] width 18 height 18
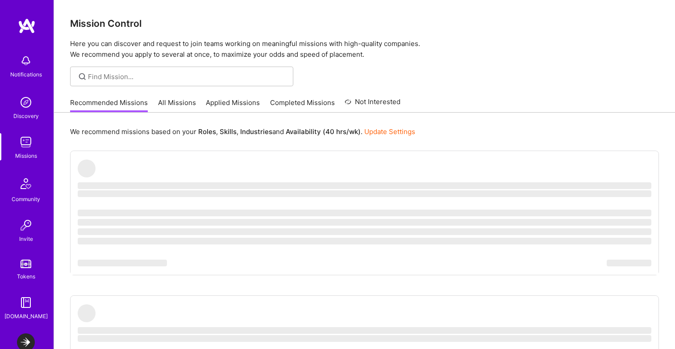
click at [29, 339] on img at bounding box center [26, 342] width 18 height 18
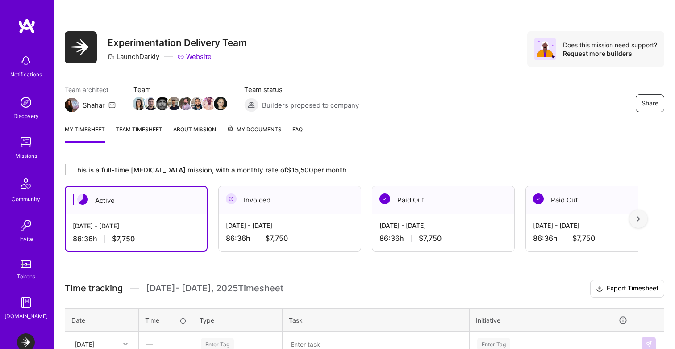
scroll to position [86, 0]
